Goal: Transaction & Acquisition: Register for event/course

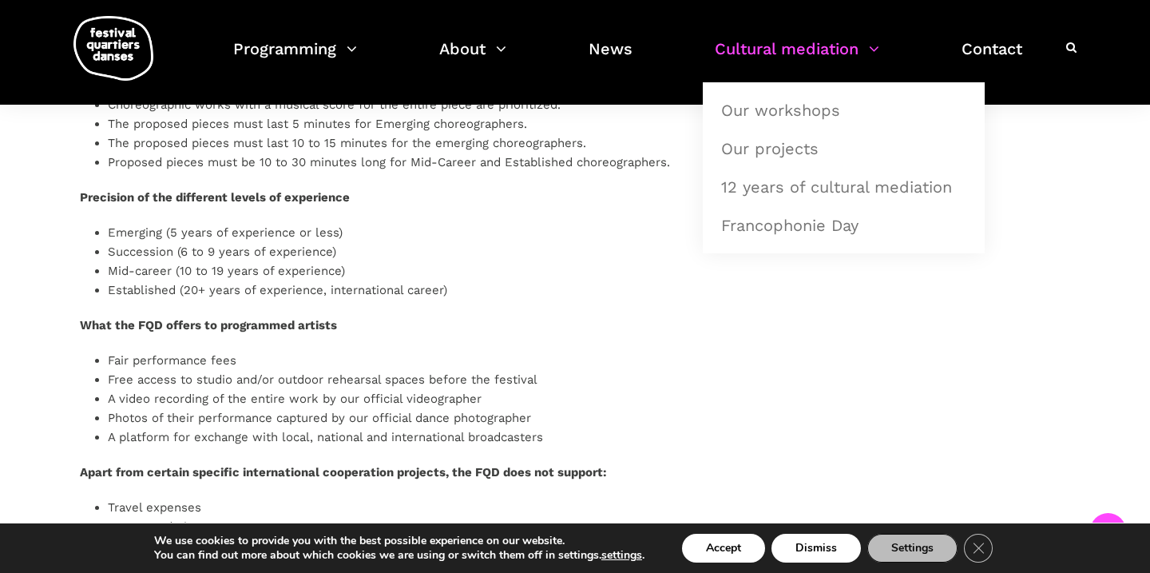
scroll to position [1293, 0]
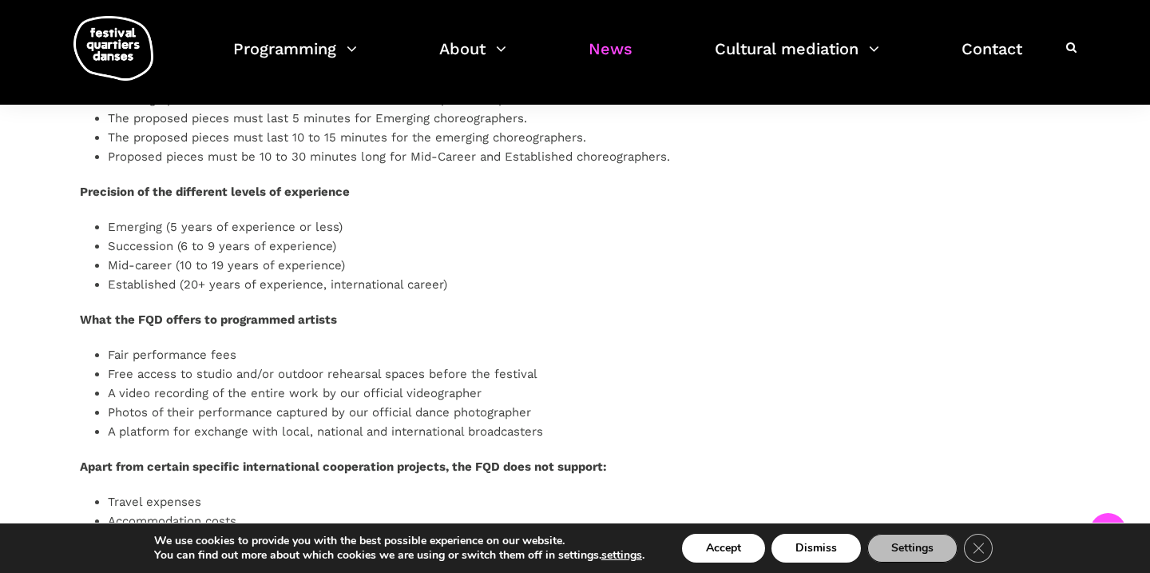
click at [618, 50] on font "News" at bounding box center [611, 48] width 44 height 19
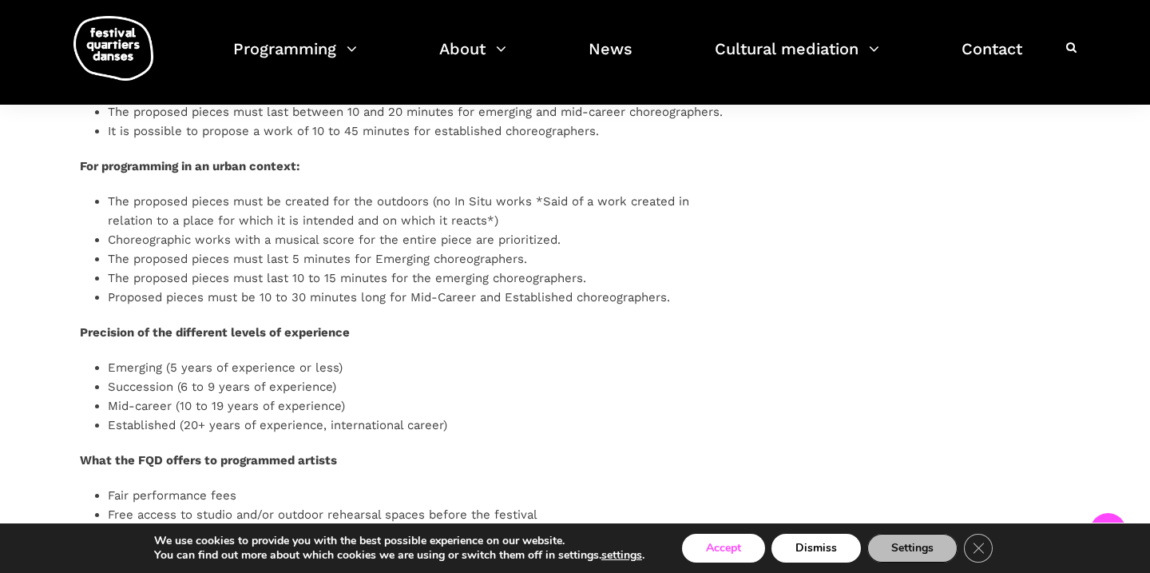
scroll to position [1191, 0]
click at [729, 546] on font "Accept" at bounding box center [723, 547] width 35 height 15
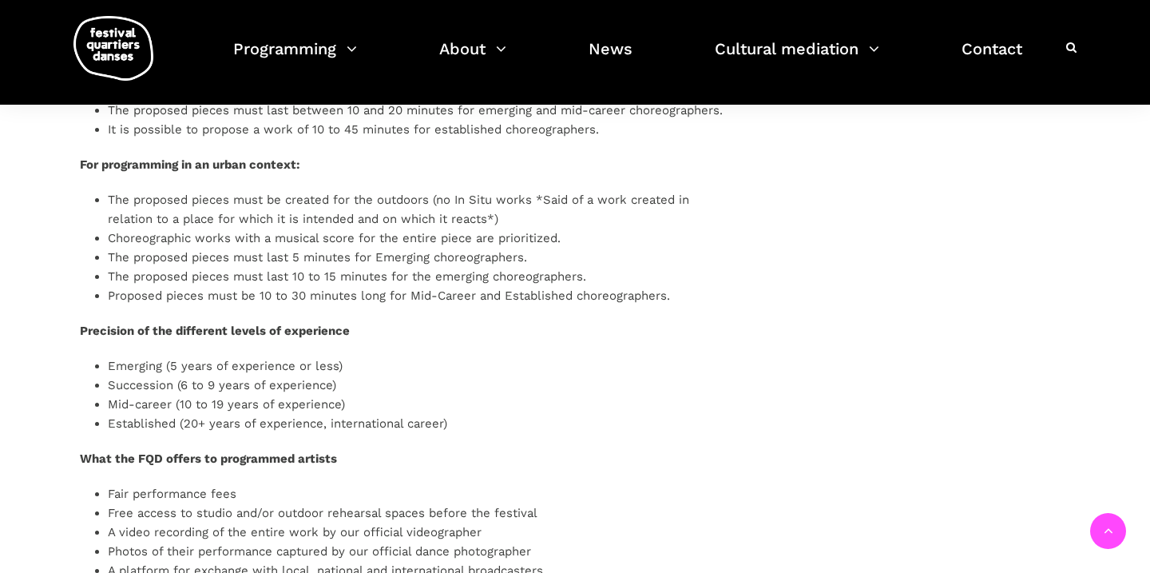
scroll to position [1376, 0]
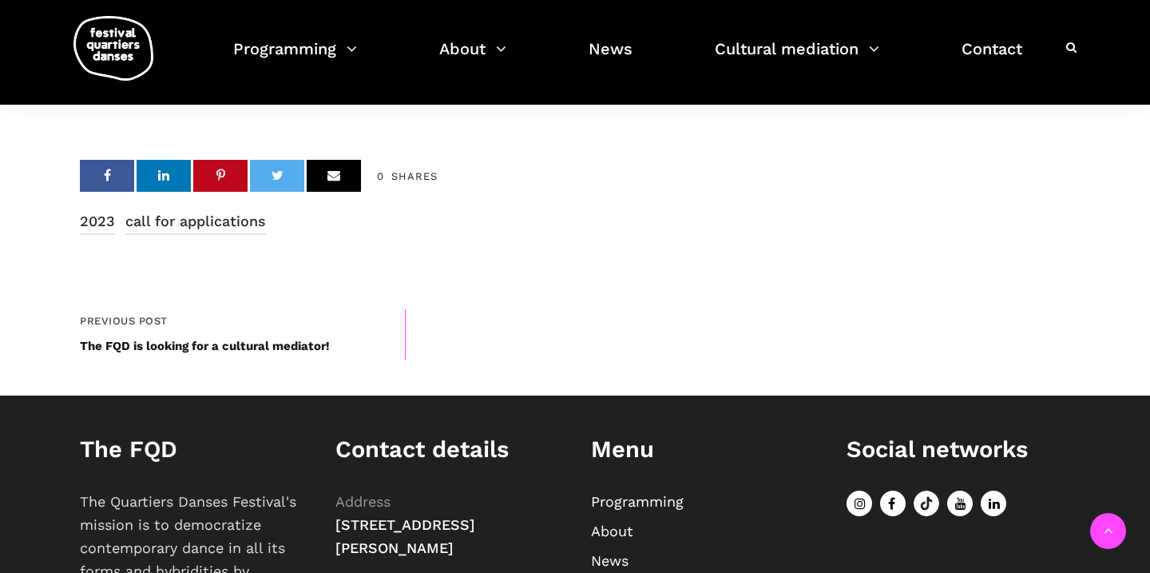
scroll to position [2514, 0]
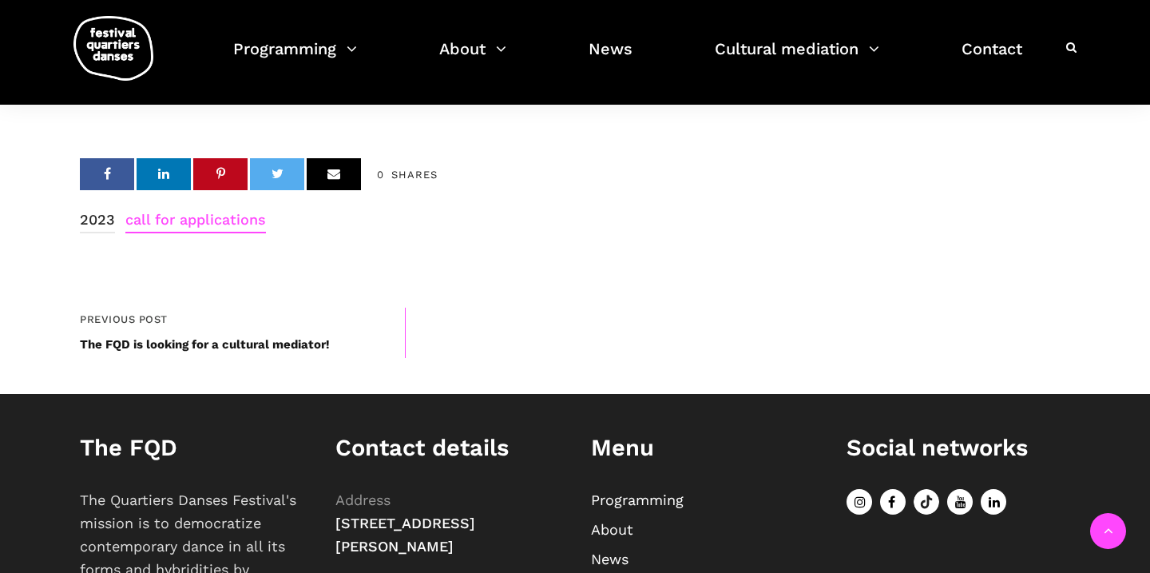
click at [185, 228] on font "call for applications" at bounding box center [195, 219] width 141 height 17
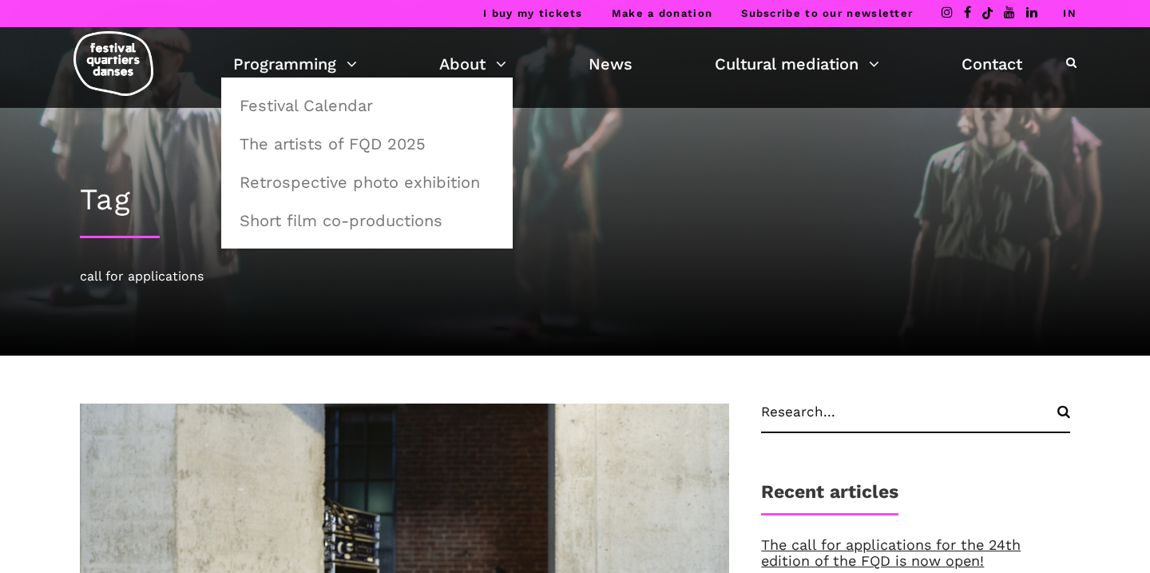
click at [121, 58] on img at bounding box center [113, 63] width 80 height 65
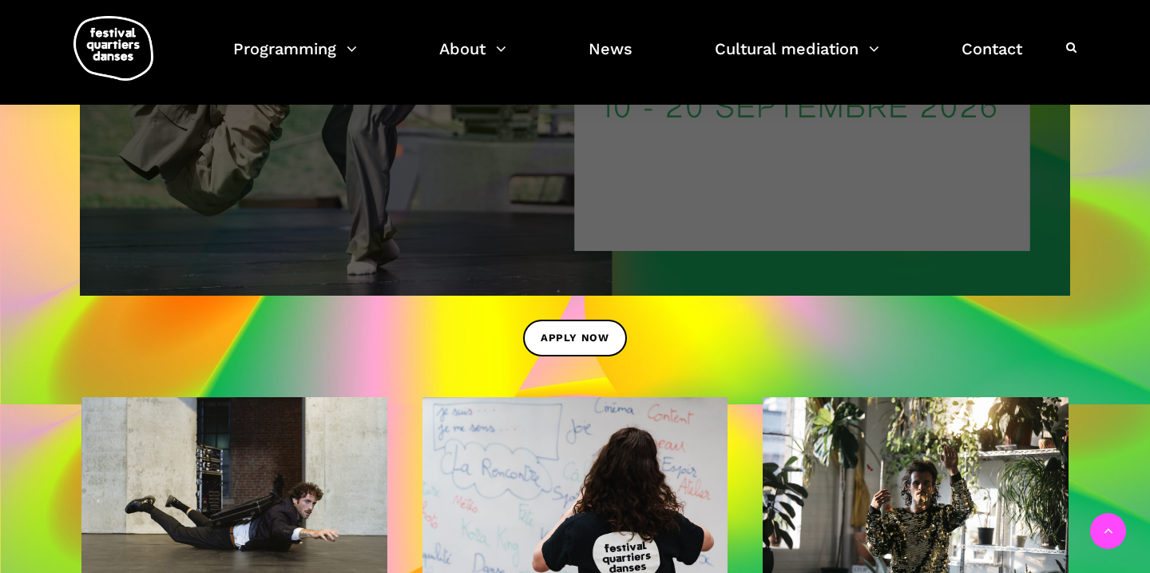
scroll to position [1139, 0]
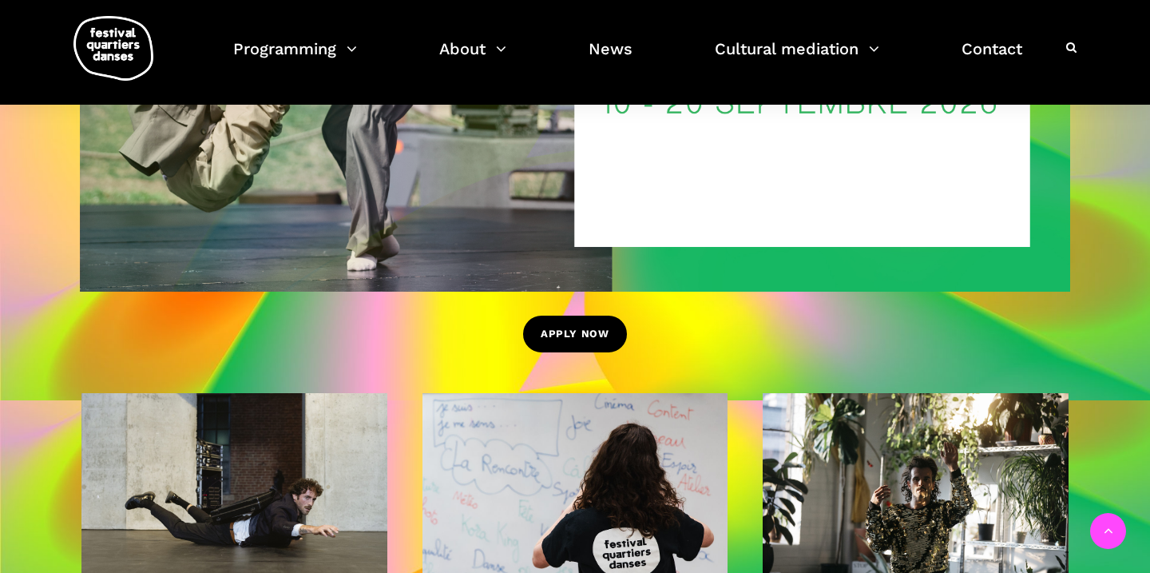
click at [582, 336] on font "APPLY NOW" at bounding box center [575, 334] width 69 height 12
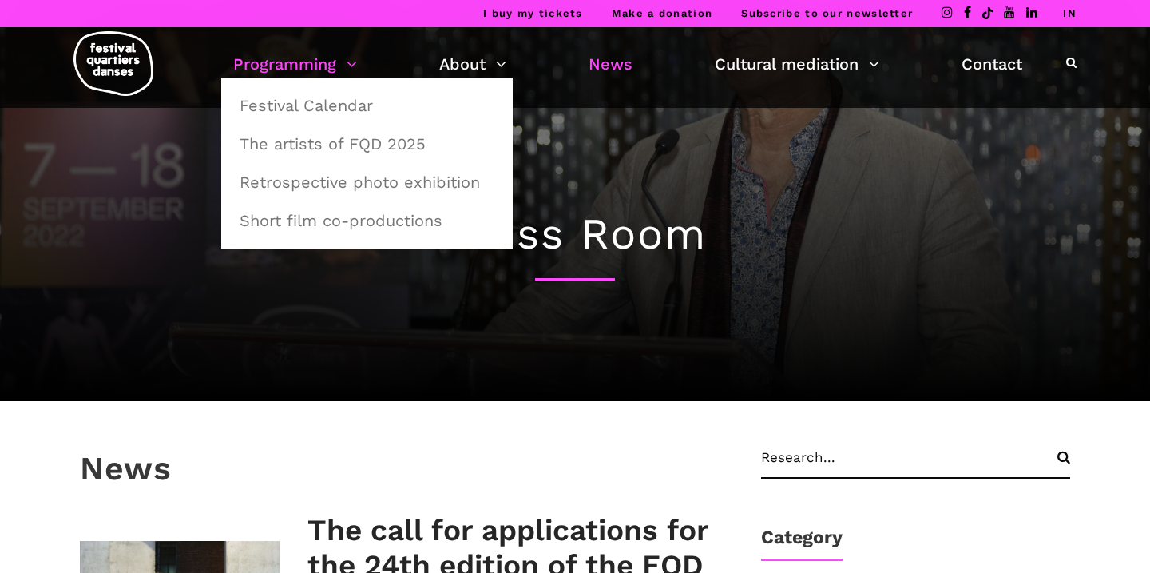
click at [351, 62] on link "Programming" at bounding box center [295, 63] width 124 height 27
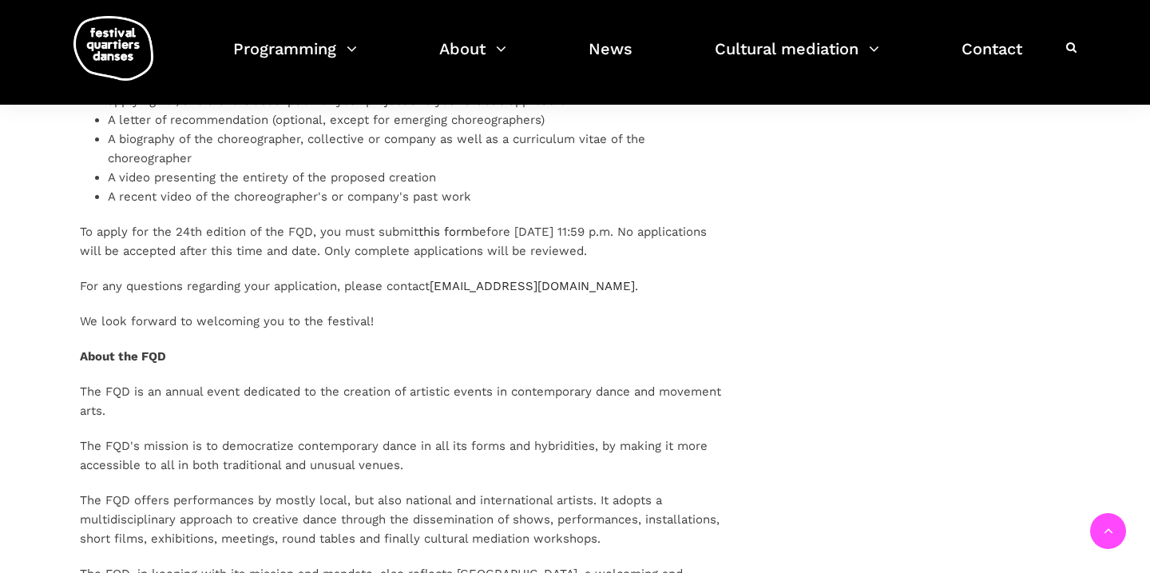
scroll to position [1990, 0]
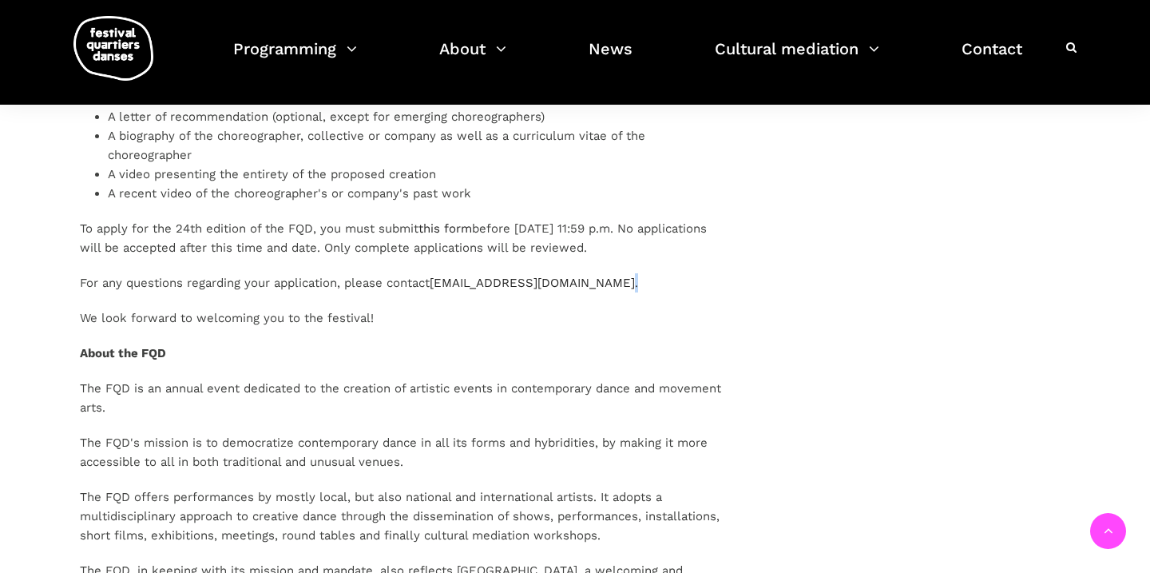
drag, startPoint x: 634, startPoint y: 305, endPoint x: 426, endPoint y: 323, distance: 209.2
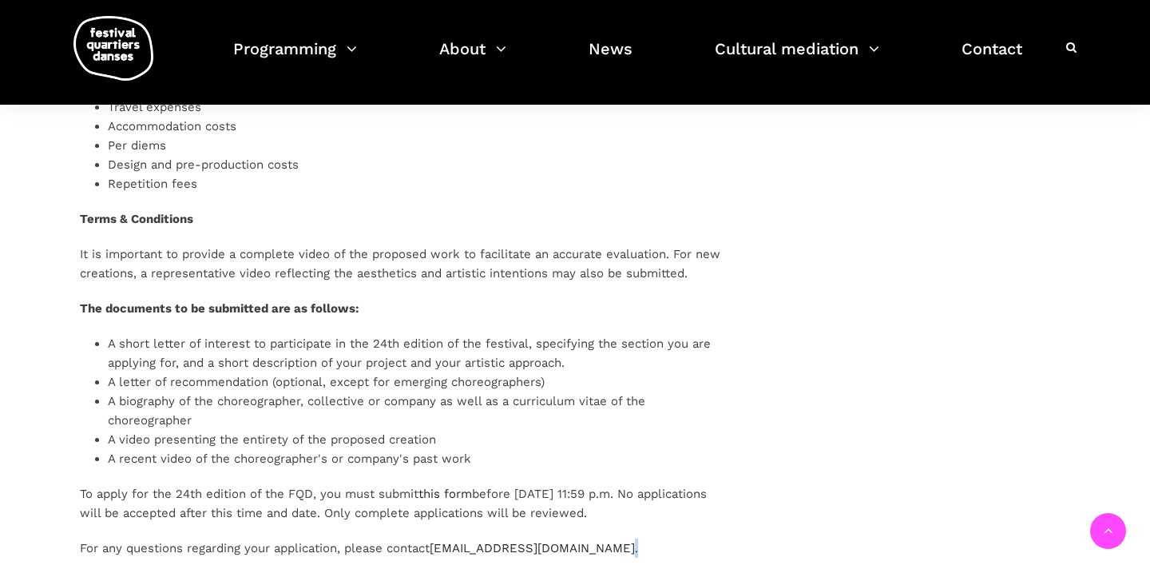
scroll to position [1733, 0]
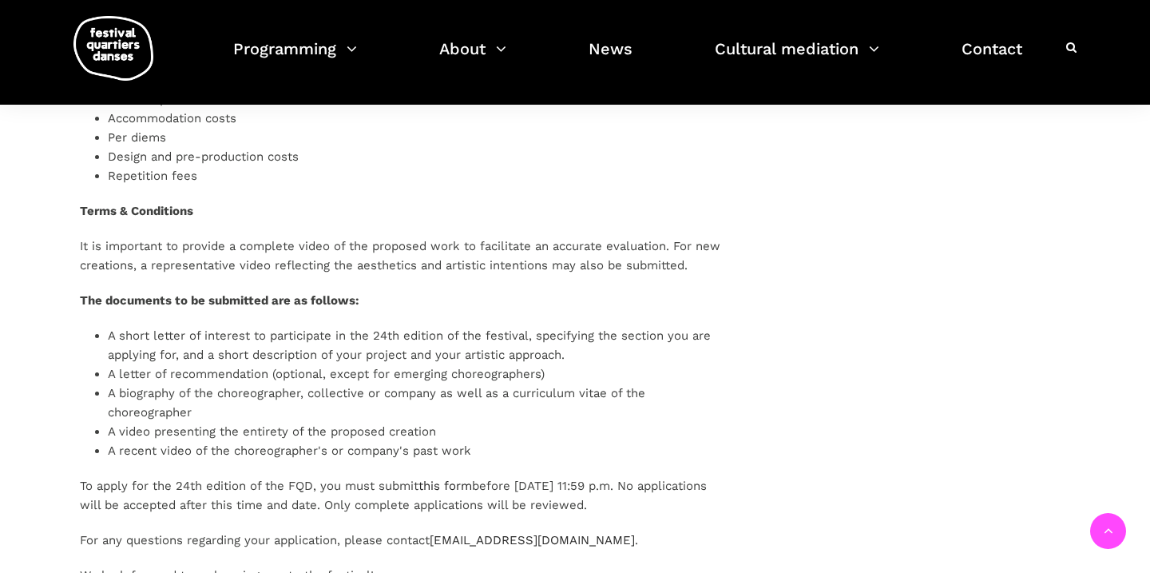
click at [563, 423] on li "A video presenting the entirety of the proposed creation" at bounding box center [419, 431] width 622 height 19
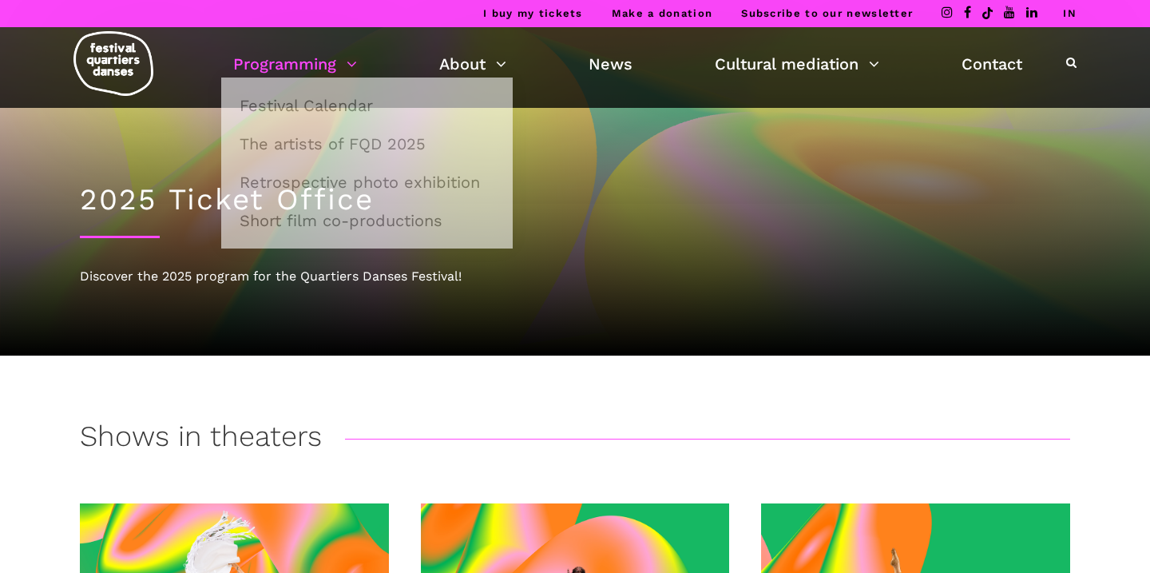
click at [149, 249] on div "2025 Ticket Office Discover the 2025 program for the Quartiers Danses Festival!" at bounding box center [575, 232] width 1023 height 248
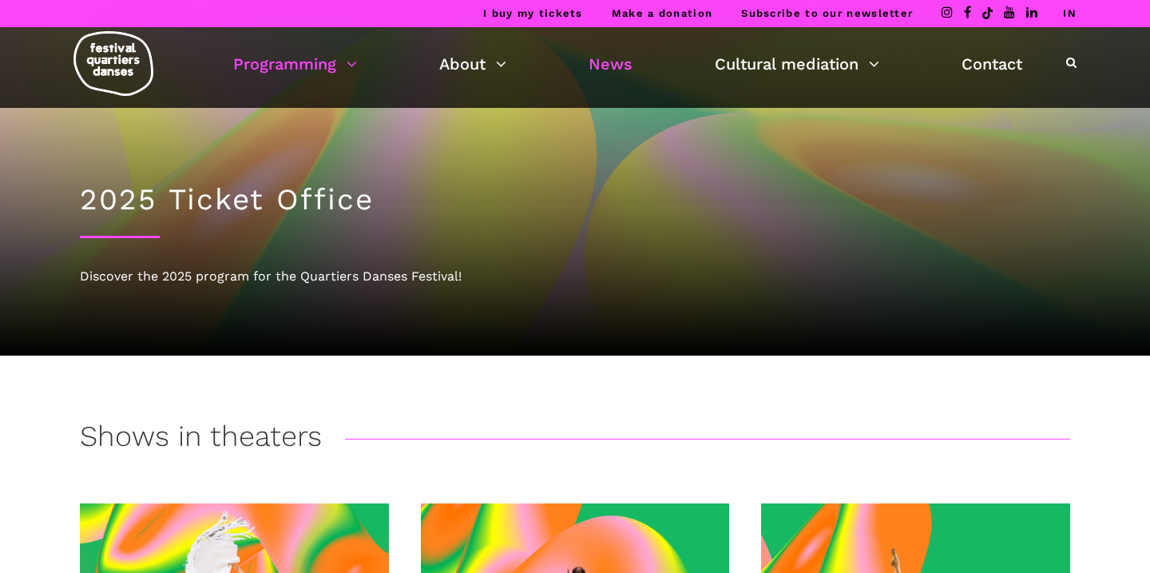
click at [617, 63] on font "News" at bounding box center [611, 63] width 44 height 19
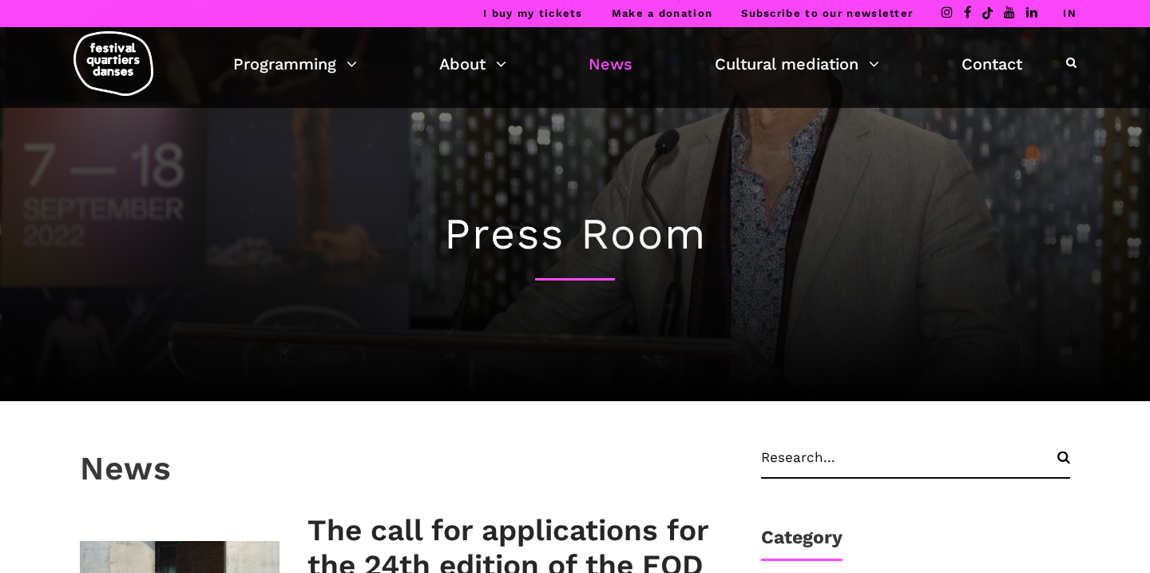
drag, startPoint x: 139, startPoint y: 75, endPoint x: 367, endPoint y: 73, distance: 228.5
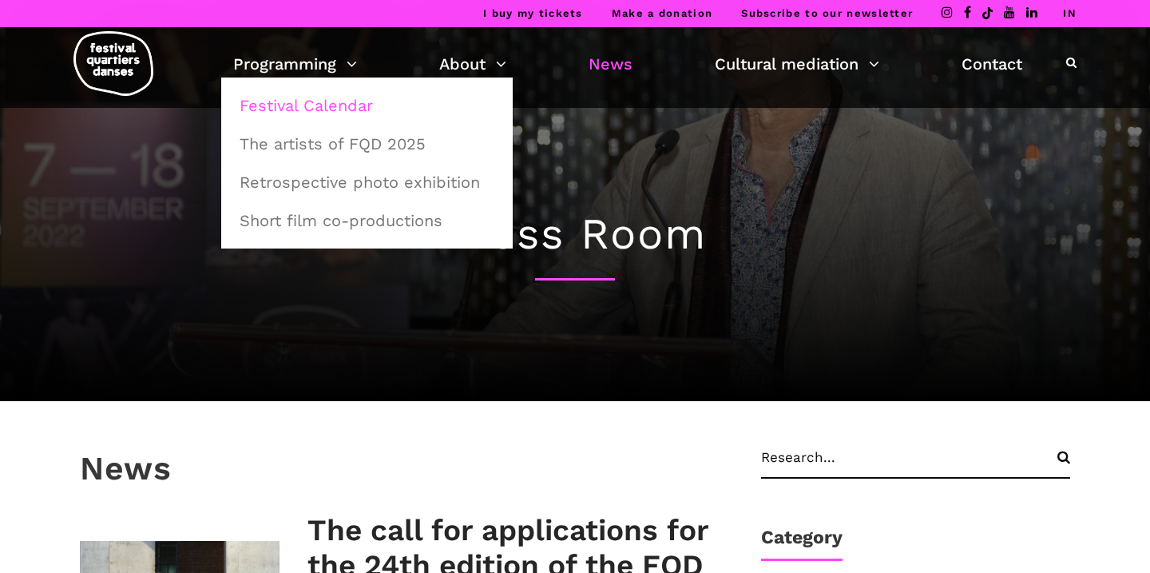
click at [328, 108] on font "Festival Calendar" at bounding box center [306, 105] width 133 height 19
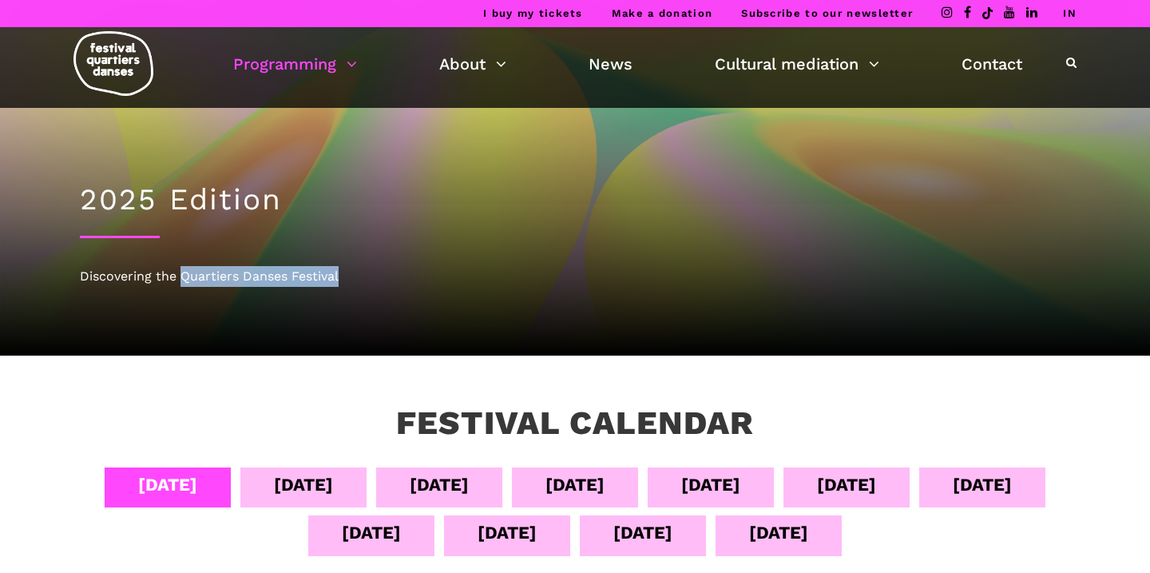
drag, startPoint x: 183, startPoint y: 272, endPoint x: 359, endPoint y: 272, distance: 175.8
click at [360, 272] on div "Discovering the Quartiers Danses Festival" at bounding box center [575, 276] width 991 height 21
copy font "Quartiers Danses Festival"
drag, startPoint x: 292, startPoint y: 280, endPoint x: 661, endPoint y: 6, distance: 460.1
